Goal: Task Accomplishment & Management: Use online tool/utility

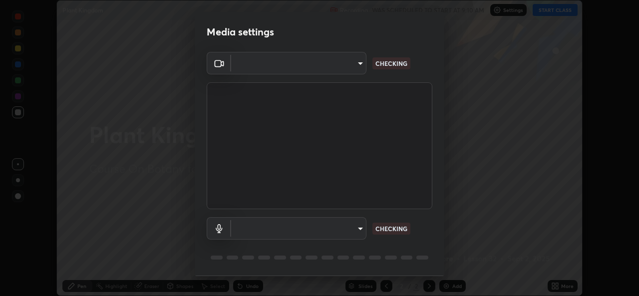
scroll to position [296, 639]
type input "49ae221ac10e7450fae1aa5d9d074b6745a4d7b76778b29691f85c0d3e1dda1d"
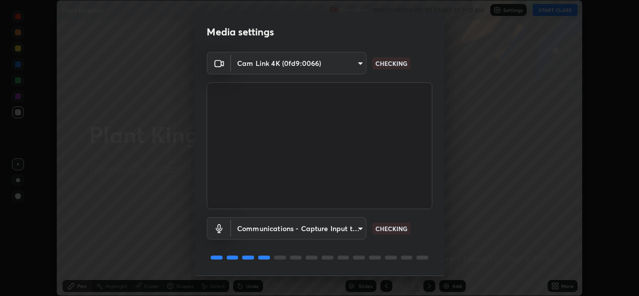
scroll to position [31, 0]
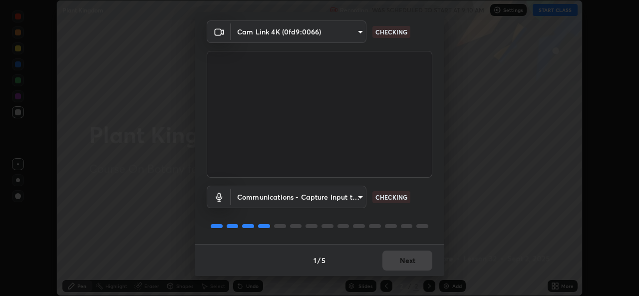
click at [356, 195] on body "Erase all Plant Kingdom Recording WAS SCHEDULED TO START AT 9:10 AM Settings ST…" at bounding box center [319, 148] width 639 height 296
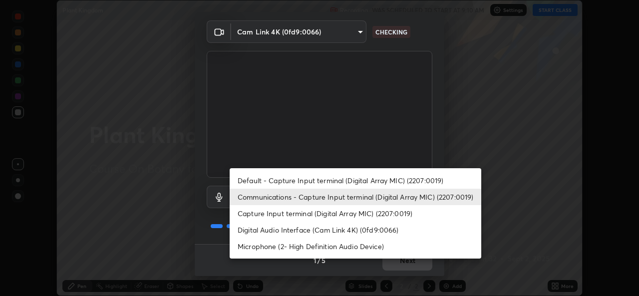
click at [388, 178] on li "Default - Capture Input terminal (Digital Array MIC) (2207:0019)" at bounding box center [355, 180] width 251 height 16
type input "default"
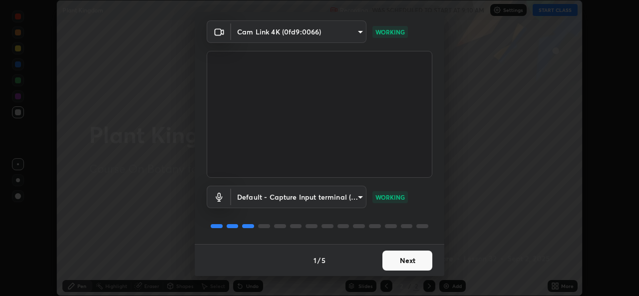
click at [405, 260] on button "Next" at bounding box center [407, 260] width 50 height 20
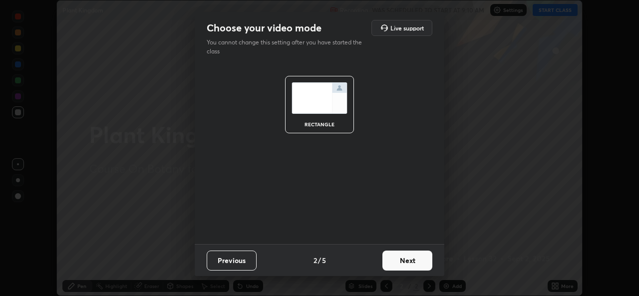
scroll to position [0, 0]
click at [411, 260] on button "Next" at bounding box center [407, 260] width 50 height 20
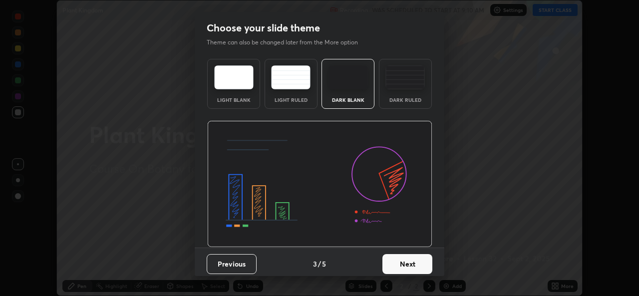
click at [410, 263] on button "Next" at bounding box center [407, 264] width 50 height 20
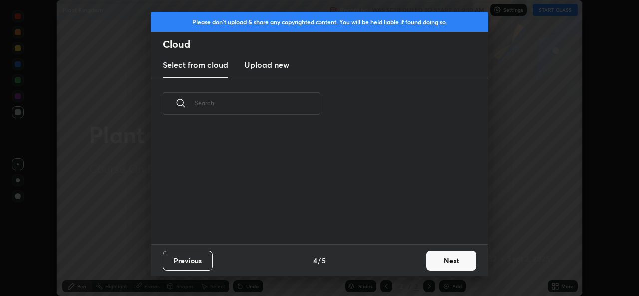
click at [445, 259] on button "Next" at bounding box center [451, 260] width 50 height 20
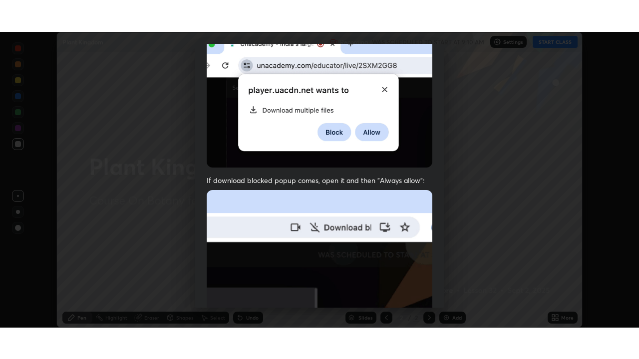
scroll to position [235, 0]
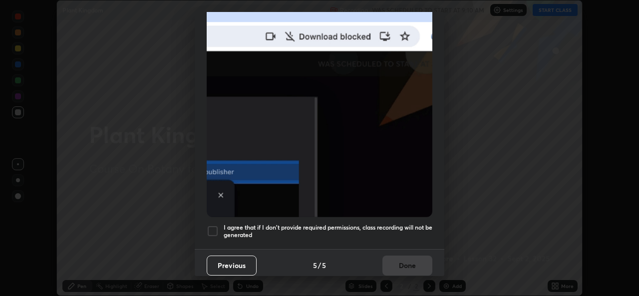
click at [213, 227] on div at bounding box center [213, 231] width 12 height 12
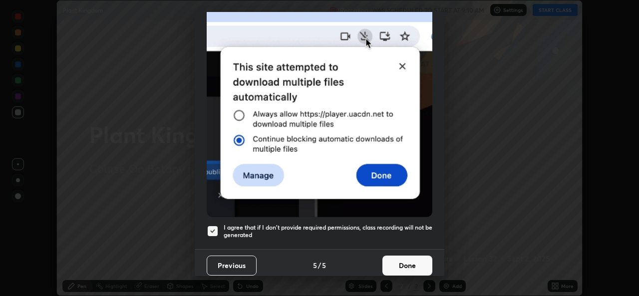
click at [404, 258] on button "Done" at bounding box center [407, 265] width 50 height 20
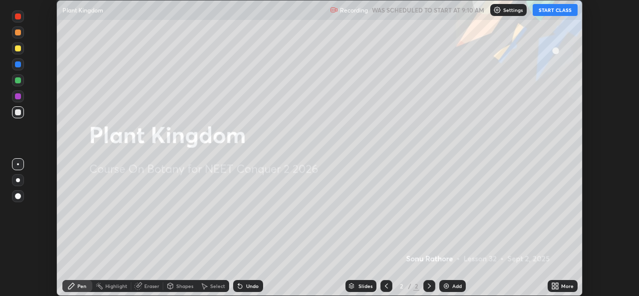
click at [556, 287] on icon at bounding box center [556, 287] width 2 height 2
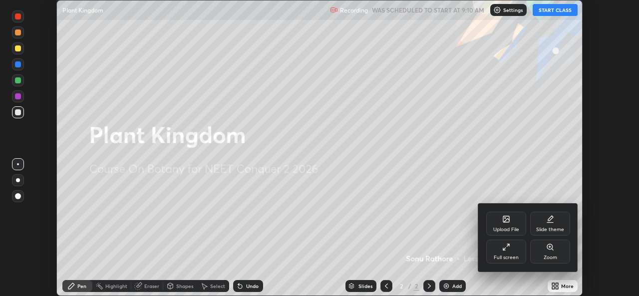
click at [508, 248] on icon at bounding box center [506, 247] width 8 height 8
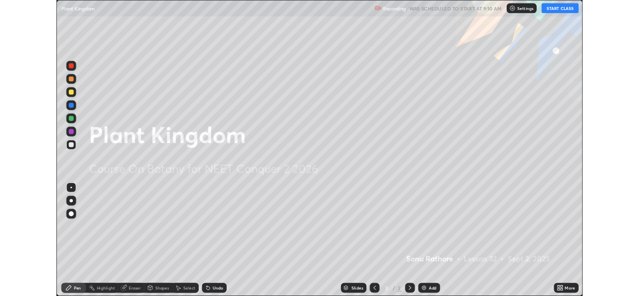
scroll to position [359, 639]
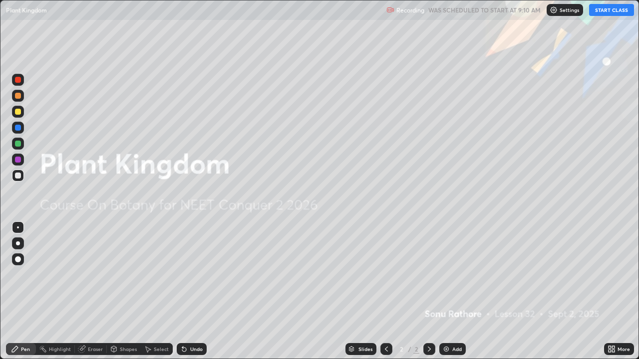
click at [611, 7] on button "START CLASS" at bounding box center [611, 10] width 45 height 12
click at [450, 295] on div "Add" at bounding box center [452, 349] width 26 height 12
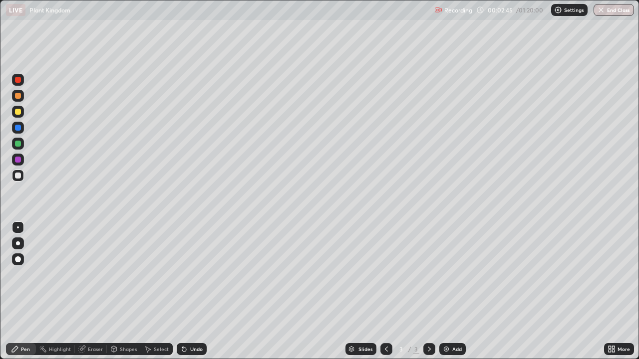
click at [16, 174] on div at bounding box center [18, 176] width 6 height 6
click at [18, 112] on div at bounding box center [18, 112] width 6 height 6
click at [18, 243] on div at bounding box center [18, 243] width 4 height 4
click at [17, 176] on div at bounding box center [18, 176] width 6 height 6
click at [18, 228] on div at bounding box center [18, 228] width 2 height 2
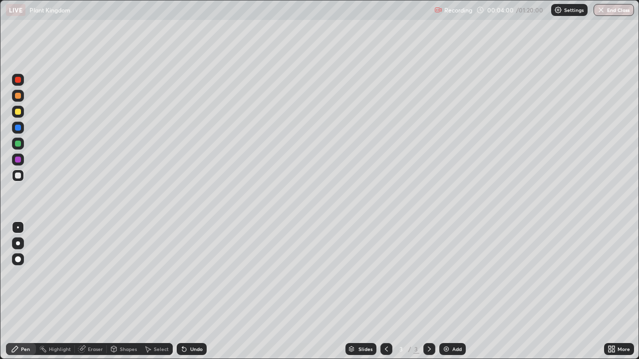
click at [90, 295] on div "Eraser" at bounding box center [95, 349] width 15 height 5
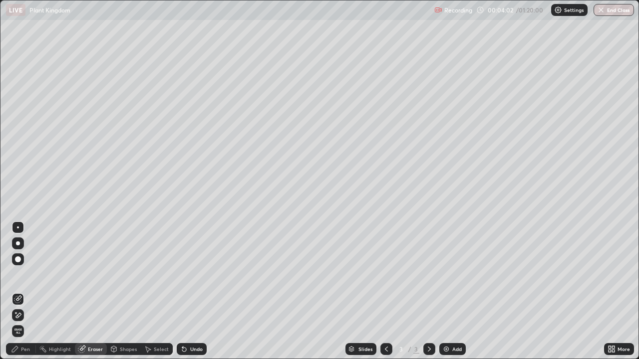
click at [21, 295] on div "Pen" at bounding box center [25, 349] width 9 height 5
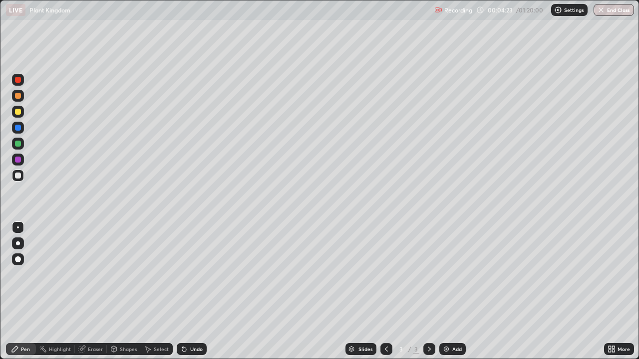
click at [17, 174] on div at bounding box center [18, 176] width 6 height 6
click at [613, 295] on icon at bounding box center [613, 351] width 2 height 2
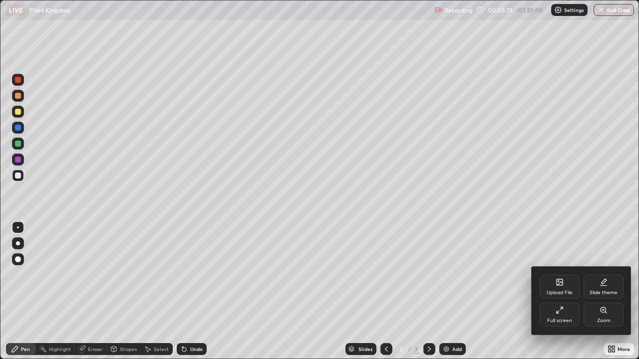
click at [560, 295] on div "Full screen" at bounding box center [559, 315] width 40 height 24
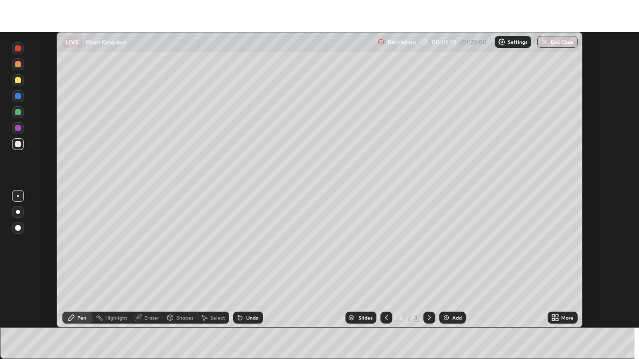
scroll to position [49600, 49257]
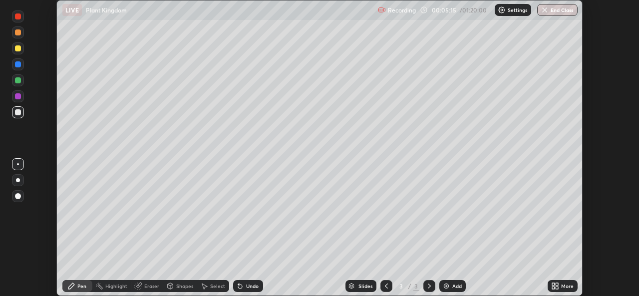
click at [556, 287] on icon at bounding box center [556, 287] width 2 height 2
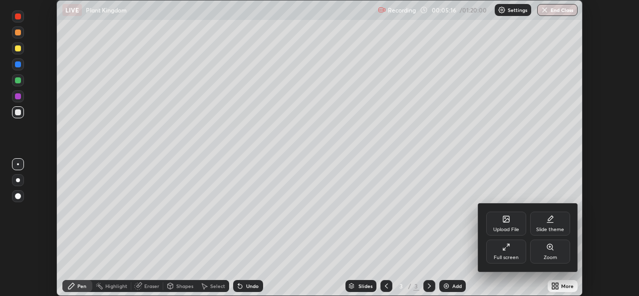
click at [506, 249] on icon at bounding box center [506, 247] width 8 height 8
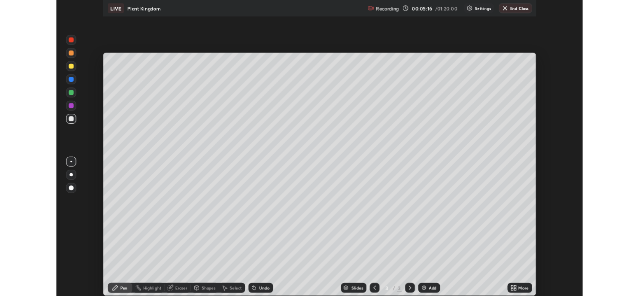
scroll to position [359, 639]
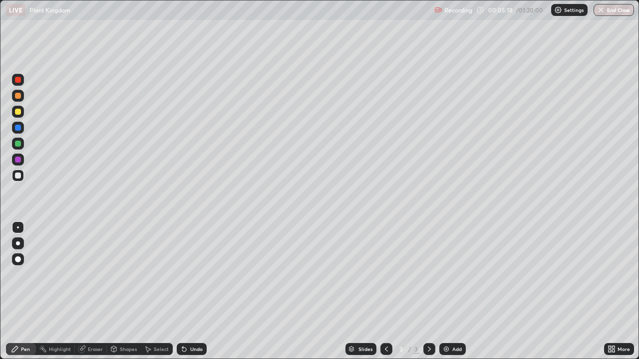
click at [449, 295] on img at bounding box center [446, 349] width 8 height 8
click at [16, 111] on div at bounding box center [18, 112] width 6 height 6
click at [17, 243] on div at bounding box center [18, 243] width 4 height 4
click at [17, 177] on div at bounding box center [18, 176] width 6 height 6
click at [18, 228] on div at bounding box center [18, 228] width 2 height 2
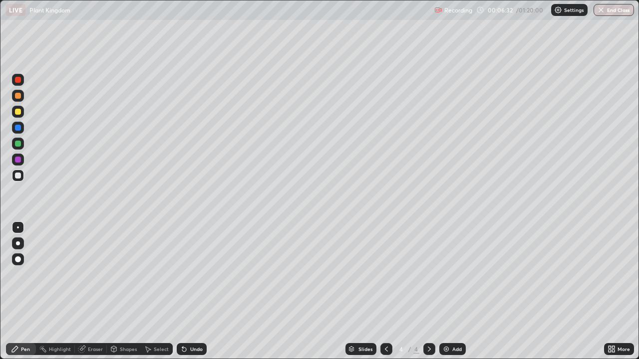
click at [18, 175] on div at bounding box center [18, 176] width 6 height 6
click at [17, 145] on div at bounding box center [18, 144] width 6 height 6
click at [16, 177] on div at bounding box center [18, 176] width 6 height 6
click at [95, 295] on div "Eraser" at bounding box center [91, 349] width 32 height 12
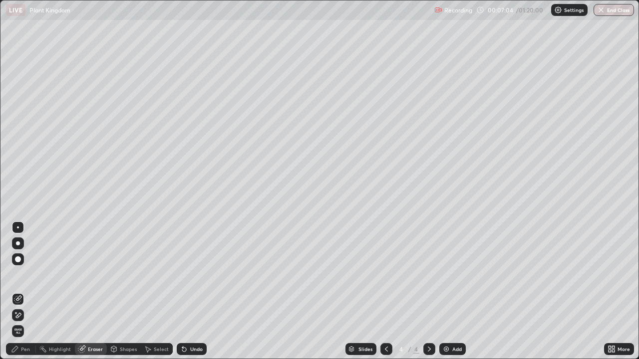
click at [30, 295] on div "Pen" at bounding box center [21, 349] width 30 height 12
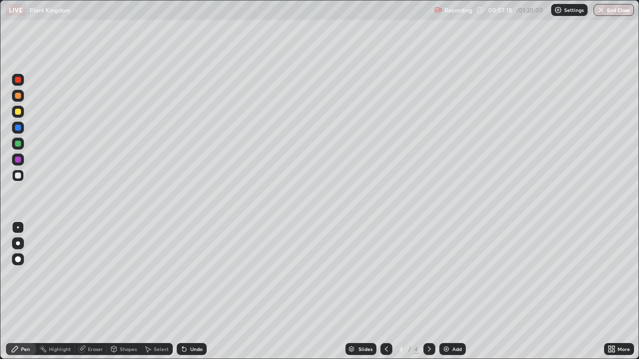
click at [92, 295] on div "Eraser" at bounding box center [95, 349] width 15 height 5
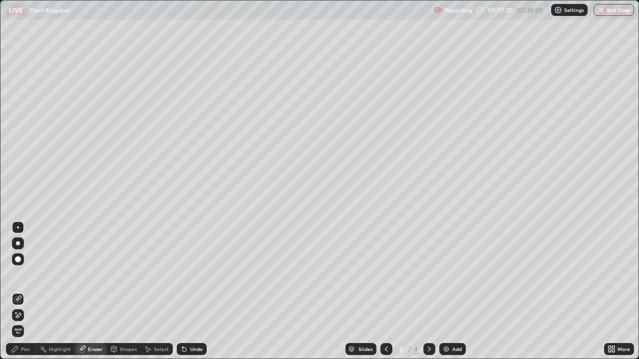
click at [32, 295] on div "Pen" at bounding box center [21, 349] width 30 height 12
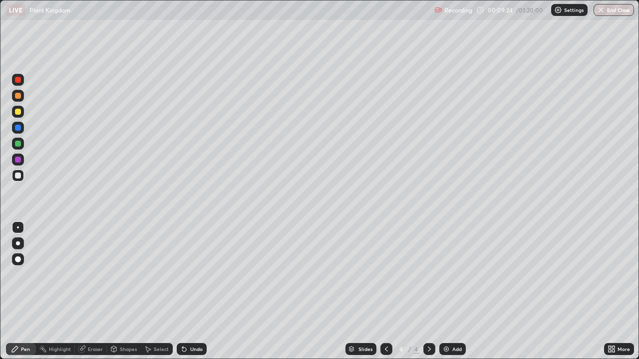
click at [444, 295] on img at bounding box center [446, 349] width 8 height 8
click at [17, 111] on div at bounding box center [18, 112] width 6 height 6
click at [16, 177] on div at bounding box center [18, 176] width 6 height 6
click at [19, 175] on div at bounding box center [18, 176] width 6 height 6
click at [448, 295] on img at bounding box center [446, 349] width 8 height 8
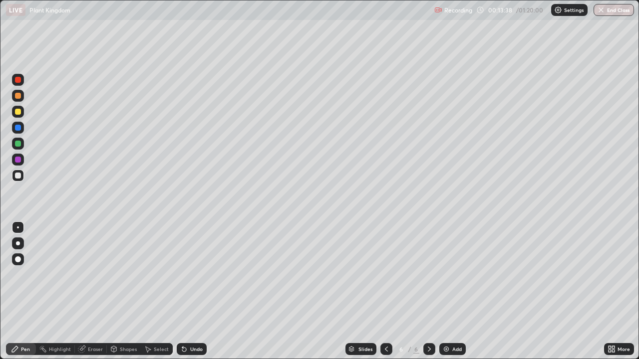
click at [17, 111] on div at bounding box center [18, 112] width 6 height 6
click at [473, 295] on div "Slides 6 / 6 Add" at bounding box center [405, 349] width 397 height 20
click at [472, 295] on div "Slides 6 / 6 Add" at bounding box center [405, 349] width 397 height 20
click at [91, 295] on div "Eraser" at bounding box center [95, 349] width 15 height 5
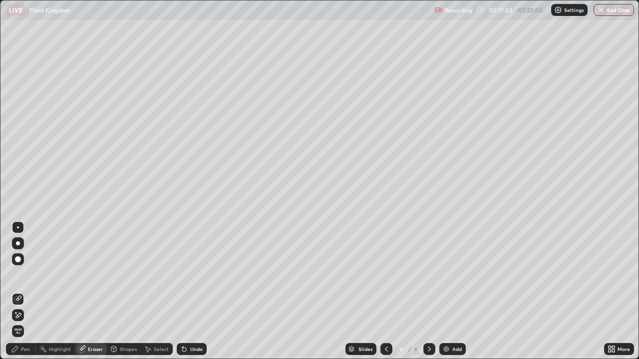
click at [22, 295] on div "Pen" at bounding box center [25, 349] width 9 height 5
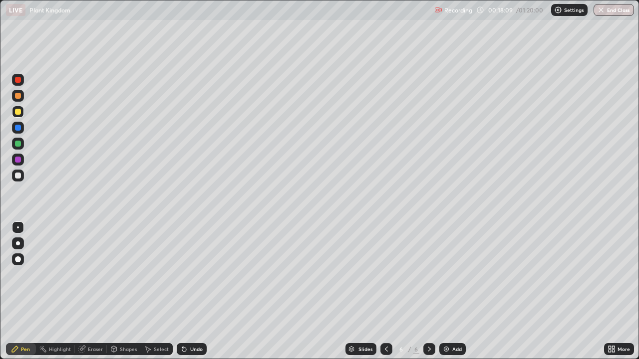
click at [91, 295] on div "Eraser" at bounding box center [95, 349] width 15 height 5
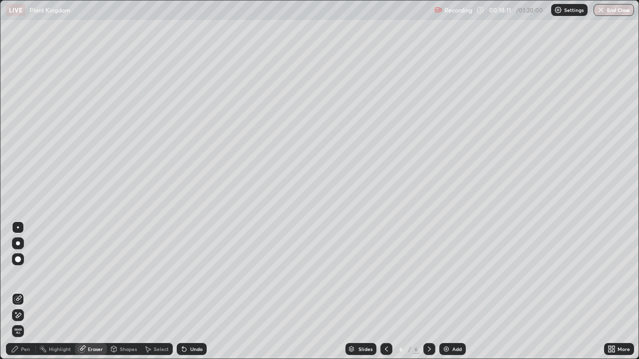
click at [26, 295] on div "Pen" at bounding box center [25, 349] width 9 height 5
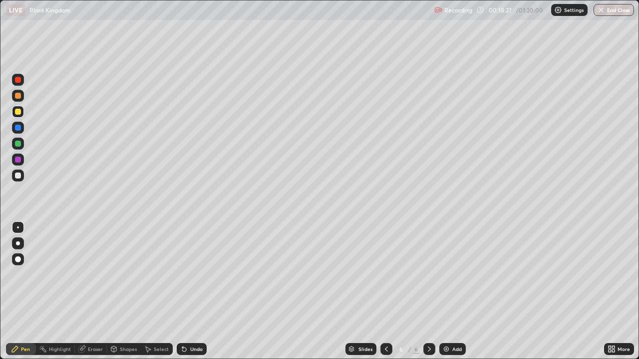
click at [385, 295] on icon at bounding box center [386, 349] width 8 height 8
click at [386, 295] on icon at bounding box center [386, 349] width 8 height 8
click at [617, 295] on div "More" at bounding box center [623, 349] width 12 height 5
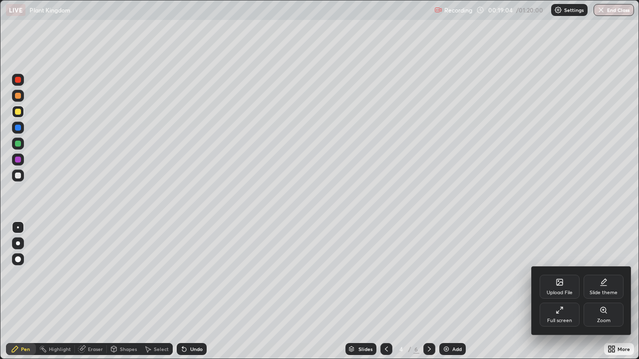
click at [557, 295] on icon at bounding box center [557, 312] width 2 height 2
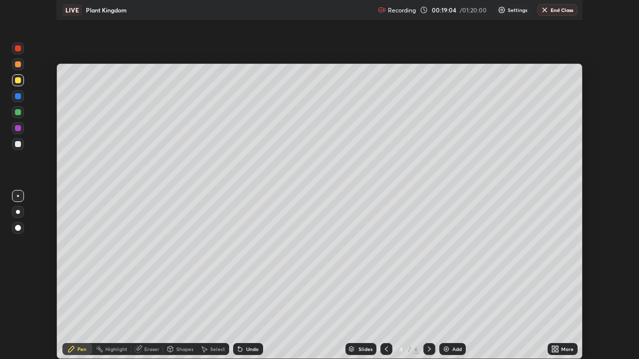
scroll to position [49600, 49257]
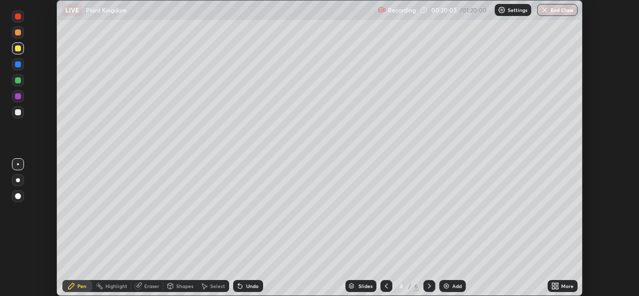
click at [561, 286] on div "More" at bounding box center [567, 285] width 12 height 5
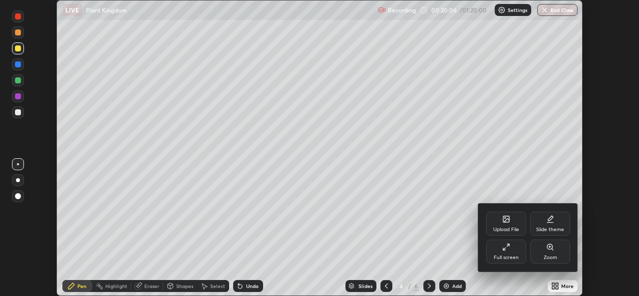
click at [506, 247] on icon at bounding box center [506, 247] width 8 height 8
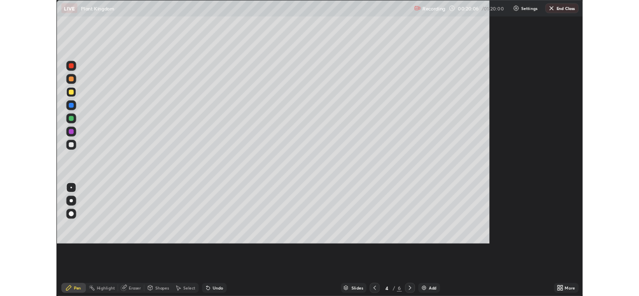
scroll to position [359, 639]
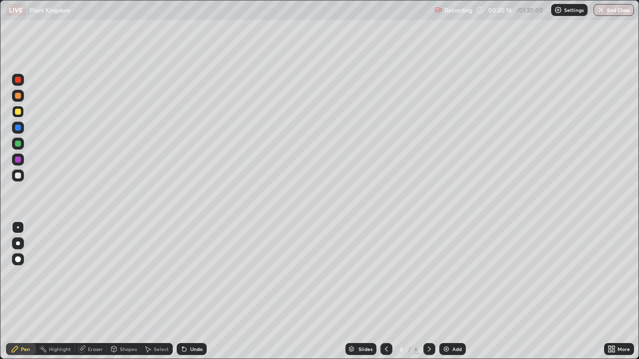
click at [429, 295] on icon at bounding box center [429, 349] width 8 height 8
click at [427, 295] on div at bounding box center [429, 349] width 12 height 12
click at [386, 295] on icon at bounding box center [386, 349] width 8 height 8
click at [385, 295] on icon at bounding box center [386, 349] width 3 height 5
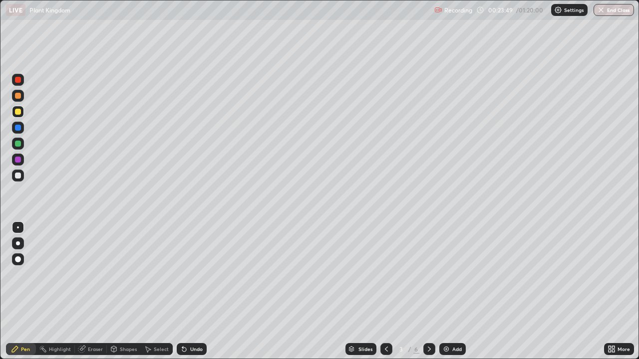
click at [428, 295] on icon at bounding box center [429, 349] width 8 height 8
click at [425, 295] on div at bounding box center [429, 349] width 12 height 12
click at [98, 295] on div "Eraser" at bounding box center [91, 349] width 32 height 12
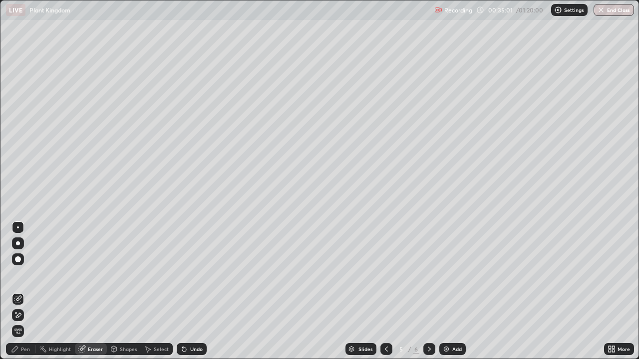
click at [429, 295] on icon at bounding box center [429, 349] width 8 height 8
click at [20, 295] on div "Pen" at bounding box center [21, 349] width 30 height 12
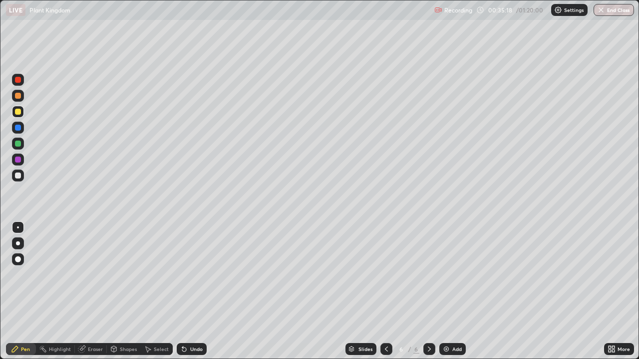
click at [19, 143] on div at bounding box center [18, 144] width 6 height 6
click at [17, 176] on div at bounding box center [18, 176] width 6 height 6
click at [17, 177] on div at bounding box center [18, 176] width 6 height 6
click at [18, 228] on div at bounding box center [18, 228] width 2 height 2
click at [453, 295] on div "Add" at bounding box center [456, 349] width 9 height 5
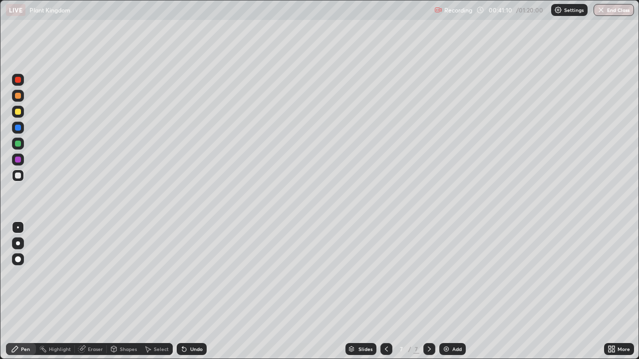
click at [19, 112] on div at bounding box center [18, 112] width 6 height 6
click at [20, 145] on div at bounding box center [18, 144] width 6 height 6
click at [18, 113] on div at bounding box center [18, 112] width 6 height 6
click at [456, 295] on div "Add" at bounding box center [452, 349] width 26 height 12
click at [17, 175] on div at bounding box center [18, 176] width 6 height 6
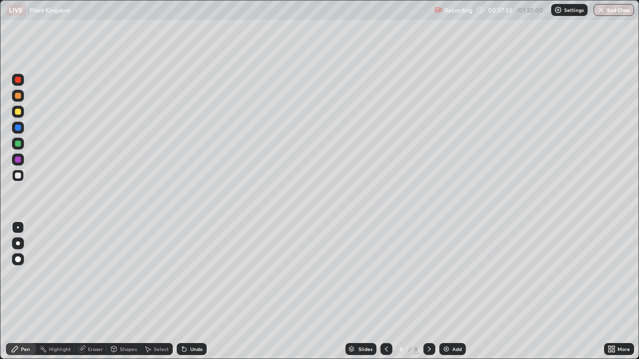
click at [450, 295] on div "Add" at bounding box center [452, 349] width 26 height 12
click at [19, 110] on div at bounding box center [18, 112] width 6 height 6
click at [18, 175] on div at bounding box center [18, 176] width 6 height 6
click at [17, 113] on div at bounding box center [18, 112] width 6 height 6
click at [97, 295] on div "Eraser" at bounding box center [95, 349] width 15 height 5
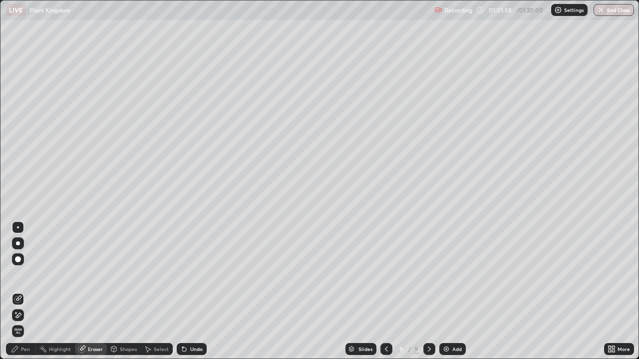
click at [26, 295] on div "Pen" at bounding box center [21, 349] width 30 height 12
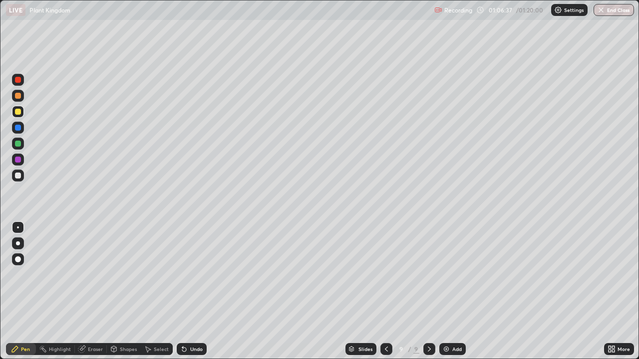
click at [622, 295] on div "More" at bounding box center [623, 349] width 12 height 5
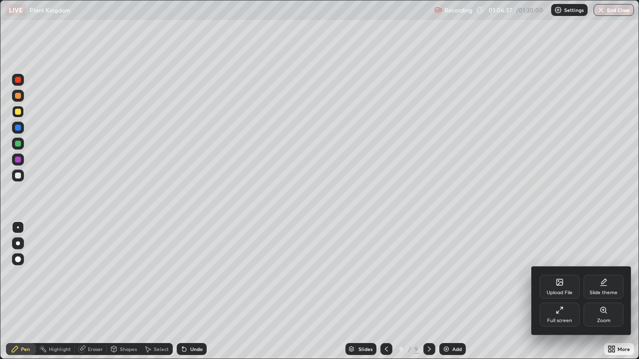
click at [560, 295] on div "Full screen" at bounding box center [559, 320] width 25 height 5
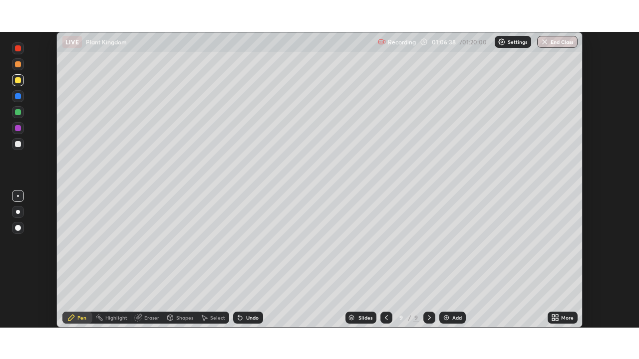
scroll to position [49600, 49257]
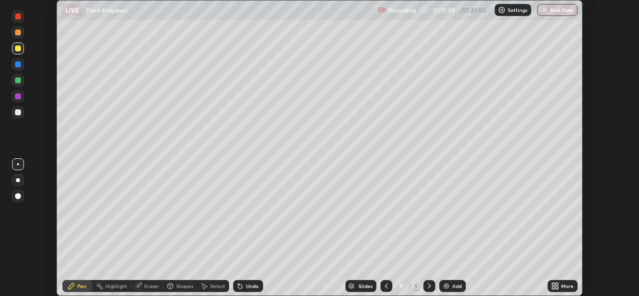
click at [566, 288] on div "More" at bounding box center [567, 285] width 12 height 5
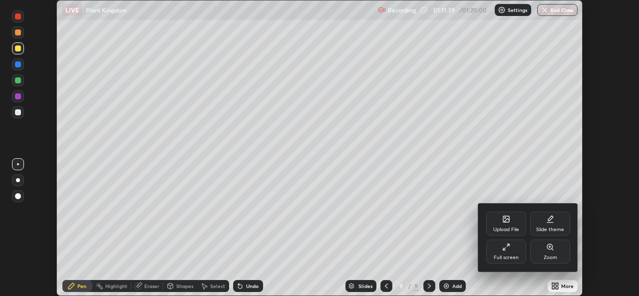
click at [509, 249] on icon at bounding box center [506, 247] width 8 height 8
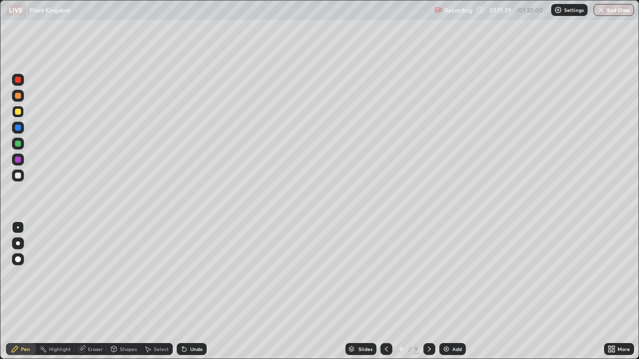
scroll to position [359, 639]
click at [611, 7] on button "End Class" at bounding box center [613, 10] width 40 height 12
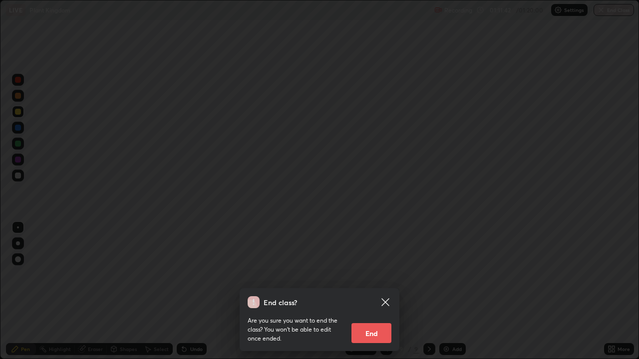
click at [372, 295] on button "End" at bounding box center [371, 333] width 40 height 20
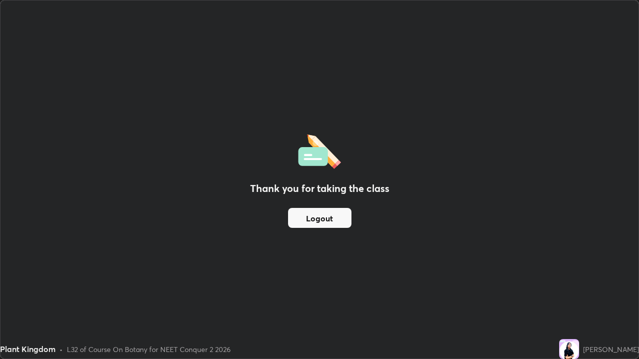
click at [575, 45] on div "Recording has stopped Please call center admin to check" at bounding box center [529, 40] width 100 height 23
click at [578, 43] on div "Recording has stopped Please call center admin to check x" at bounding box center [522, 37] width 124 height 29
click at [337, 218] on button "Logout" at bounding box center [319, 218] width 63 height 20
